Goal: Navigation & Orientation: Understand site structure

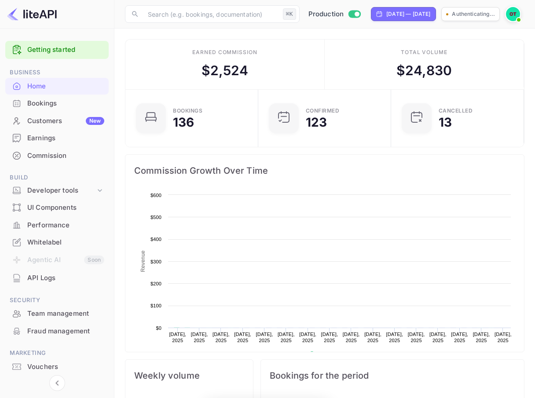
scroll to position [0, 0]
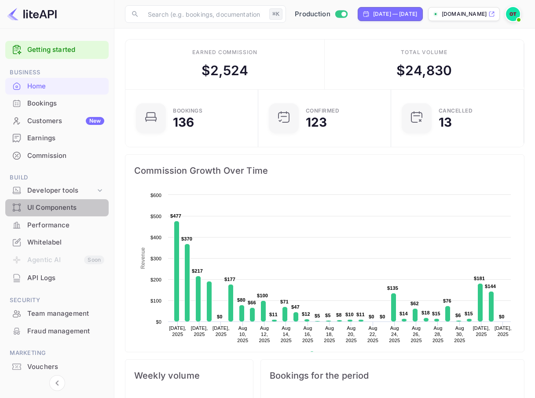
click at [87, 205] on div "UI Components" at bounding box center [65, 208] width 77 height 10
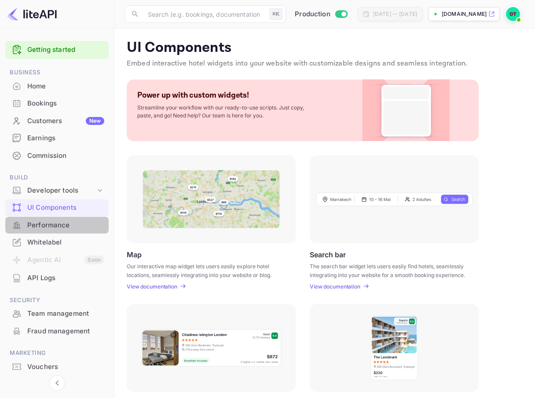
click at [76, 223] on div "Performance" at bounding box center [65, 225] width 77 height 10
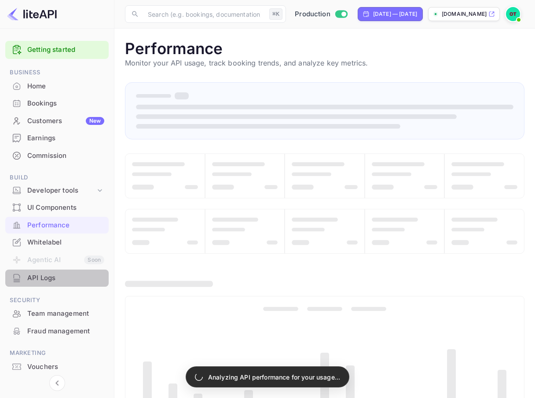
click at [45, 278] on div "API Logs" at bounding box center [65, 278] width 77 height 10
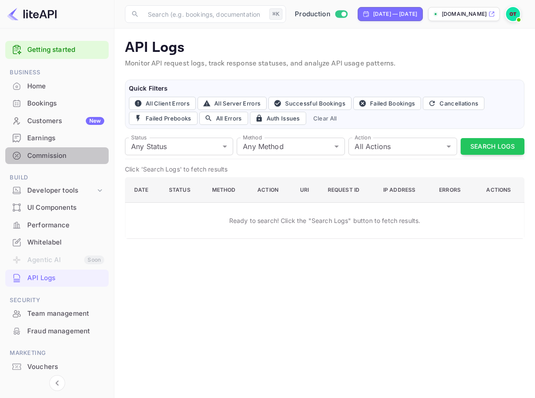
click at [64, 152] on div "Commission" at bounding box center [65, 156] width 77 height 10
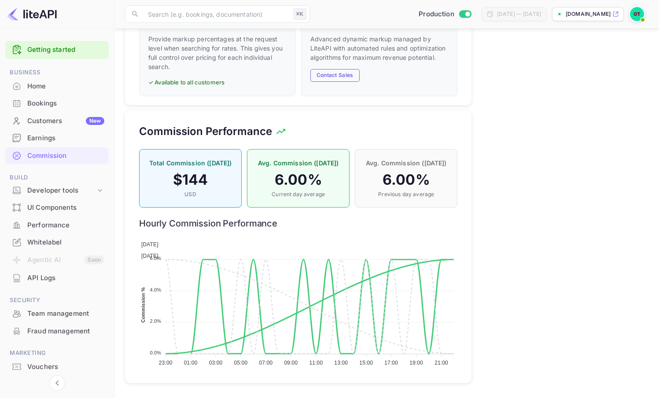
scroll to position [156, 318]
click at [51, 140] on div "Earnings" at bounding box center [65, 138] width 77 height 10
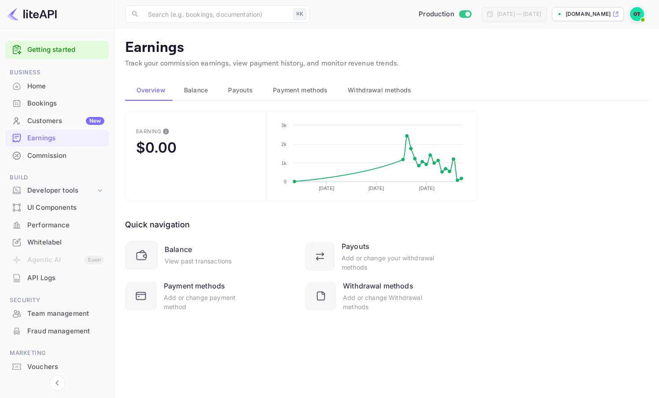
click at [76, 191] on div "Developer tools" at bounding box center [61, 191] width 68 height 10
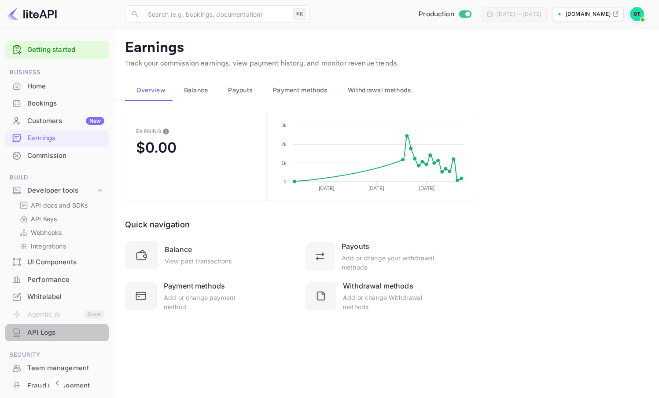
click at [56, 330] on div "API Logs" at bounding box center [65, 333] width 77 height 10
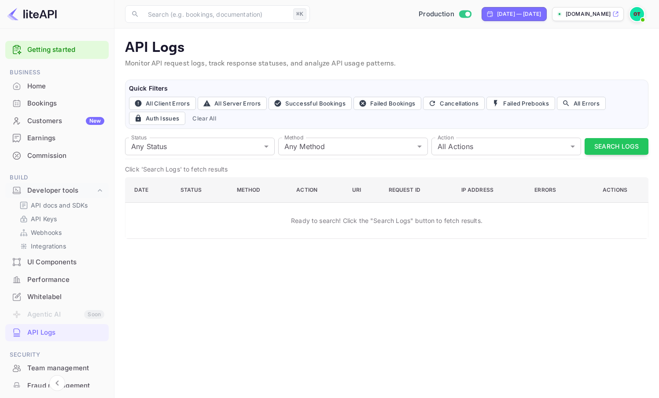
click at [77, 121] on div "Customers New" at bounding box center [65, 121] width 77 height 10
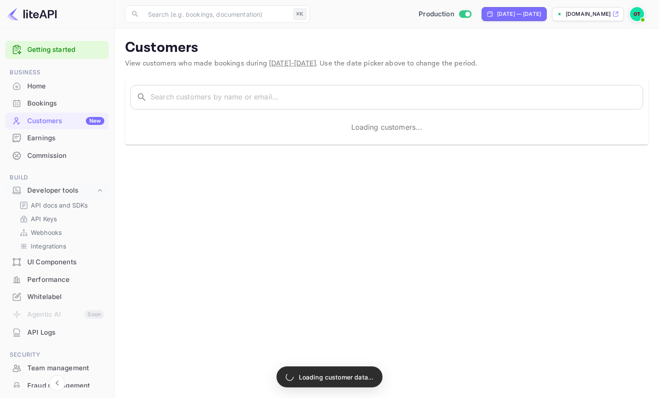
click at [54, 101] on div "Bookings" at bounding box center [65, 104] width 77 height 10
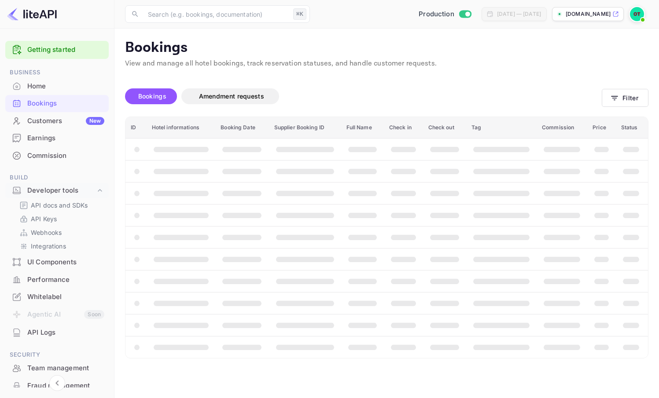
click at [47, 157] on div "Commission" at bounding box center [65, 156] width 77 height 10
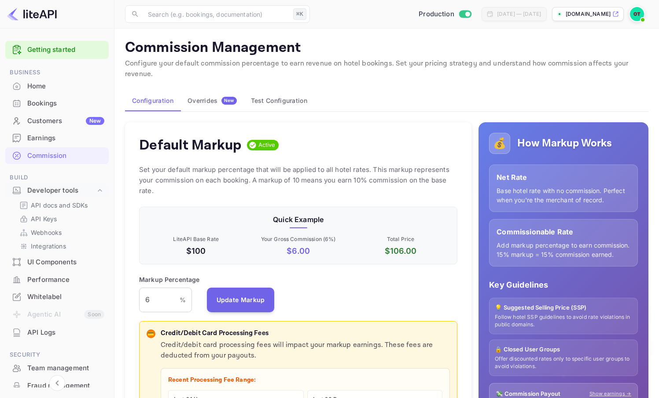
scroll to position [156, 318]
click at [213, 97] on div "Overrides New" at bounding box center [211, 101] width 49 height 8
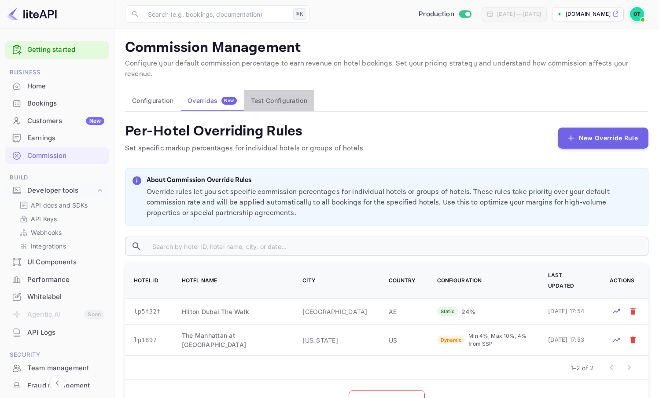
click at [274, 90] on button "Test Configuration" at bounding box center [279, 100] width 70 height 21
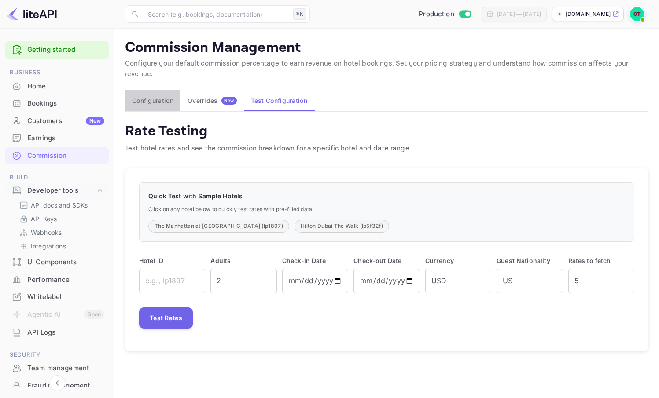
click at [160, 93] on button "Configuration" at bounding box center [152, 100] width 55 height 21
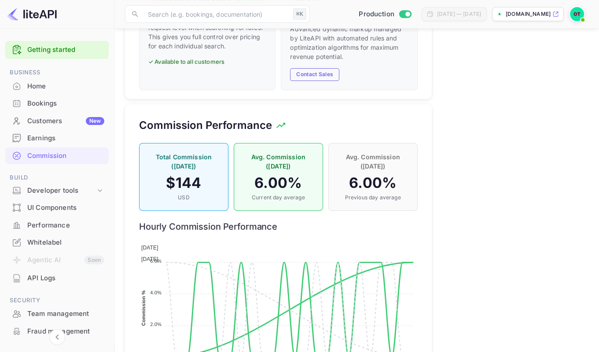
scroll to position [727, 0]
